Goal: Find specific page/section: Find specific page/section

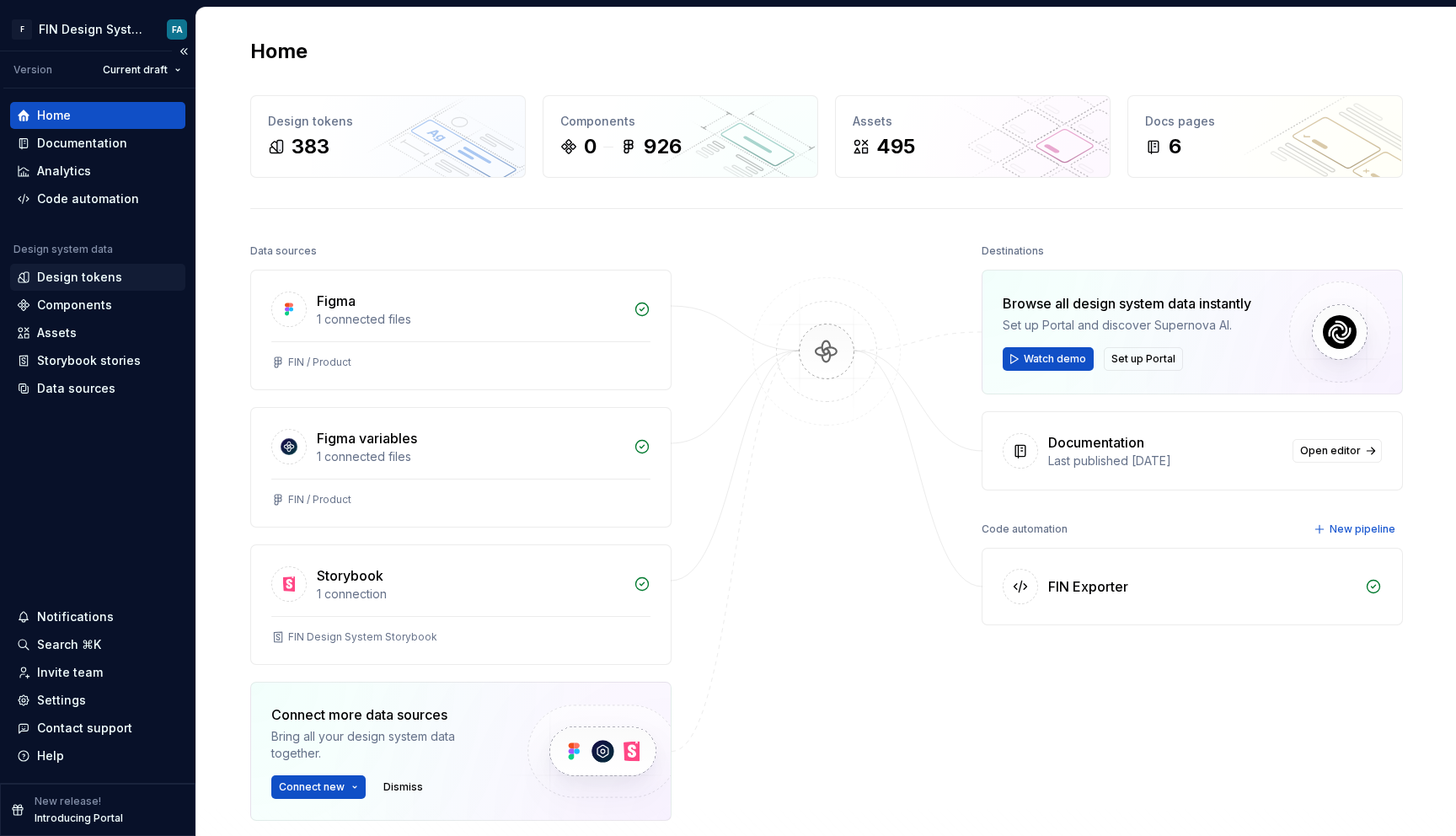
click at [89, 275] on div "Design tokens" at bounding box center [79, 277] width 85 height 17
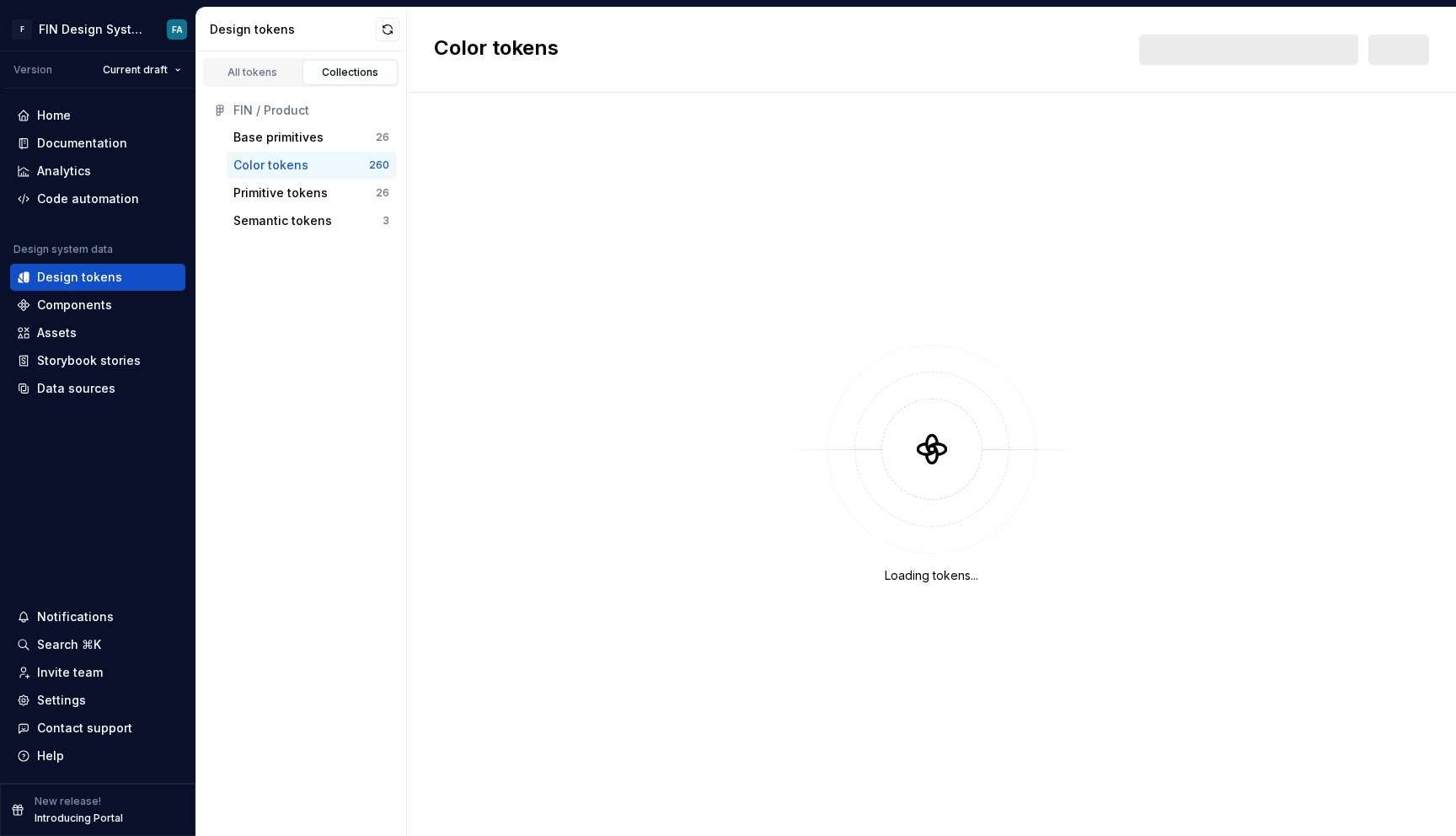
click at [294, 162] on div "Color tokens" at bounding box center [270, 165] width 75 height 17
